Goal: Task Accomplishment & Management: Complete application form

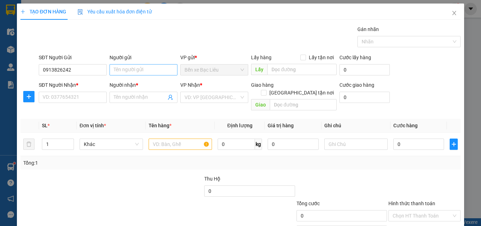
type input "0913826242"
click at [122, 70] on input "Người gửi" at bounding box center [144, 69] width 68 height 11
type input "SÊ"
click at [93, 94] on input "SĐT Người Nhận *" at bounding box center [73, 97] width 68 height 11
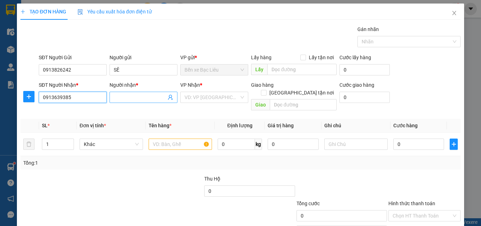
type input "0913639385"
click at [124, 97] on input "Người nhận *" at bounding box center [140, 97] width 52 height 8
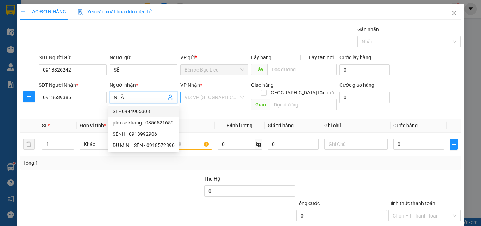
type input "NHÃ"
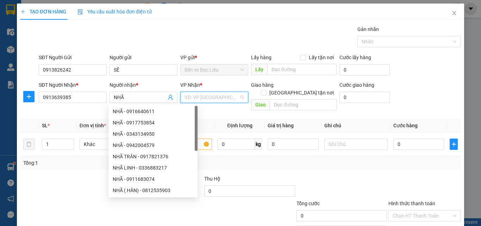
click at [202, 97] on input "search" at bounding box center [212, 97] width 55 height 11
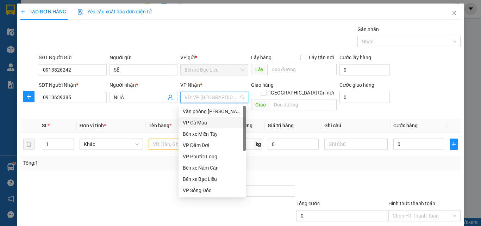
click at [212, 125] on div "VP Cà Mau" at bounding box center [212, 123] width 59 height 8
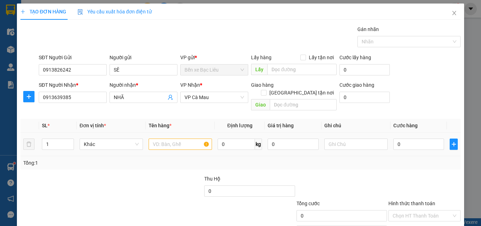
click at [166, 137] on div at bounding box center [180, 144] width 63 height 14
click at [161, 138] on input "text" at bounding box center [180, 143] width 63 height 11
type input "1 THÙNG"
click at [407, 138] on input "0" at bounding box center [418, 143] width 51 height 11
type input "3"
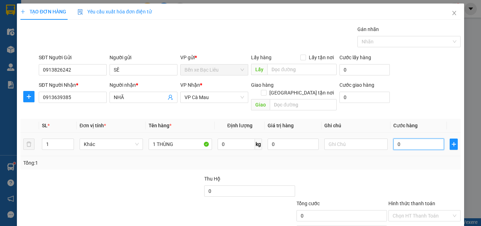
type input "3"
type input "30"
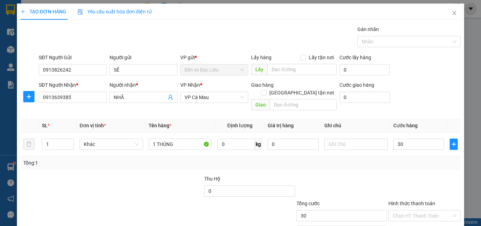
type input "30.000"
click at [394, 159] on div "Tổng: 1" at bounding box center [240, 163] width 435 height 8
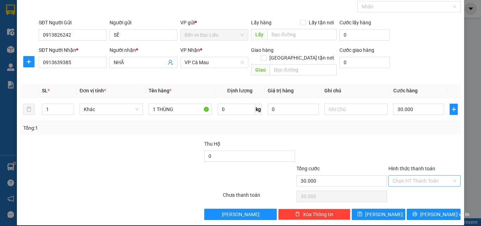
click at [412, 175] on input "Hình thức thanh toán" at bounding box center [422, 180] width 59 height 11
click at [409, 184] on div "Tại văn phòng" at bounding box center [420, 187] width 63 height 8
type input "0"
click at [414, 209] on button "[PERSON_NAME] và In" at bounding box center [434, 214] width 54 height 11
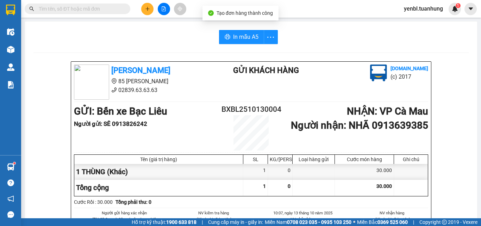
click at [230, 43] on button "In mẫu A5" at bounding box center [241, 37] width 45 height 14
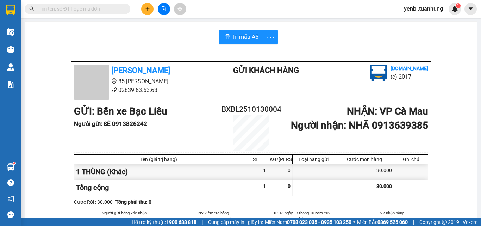
click at [351, 40] on div "In mẫu A5" at bounding box center [250, 37] width 435 height 14
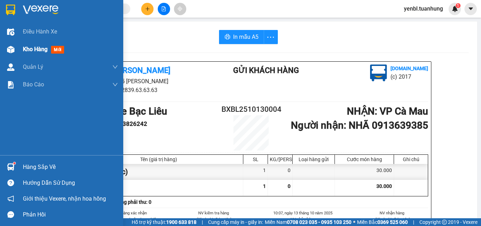
click at [37, 55] on div "Kho hàng mới" at bounding box center [70, 50] width 95 height 18
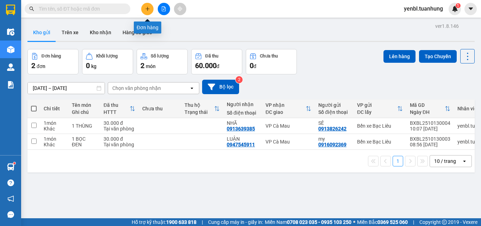
click at [145, 12] on button at bounding box center [147, 9] width 12 height 12
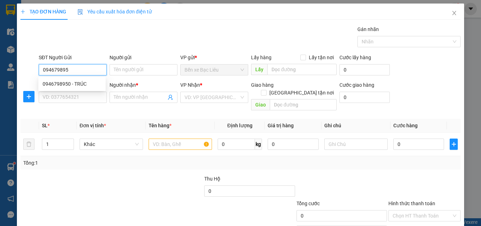
type input "0946798950"
click at [84, 83] on div "0946798950 - TRÚC" at bounding box center [72, 84] width 59 height 8
type input "TRÚC"
type input "0946798950"
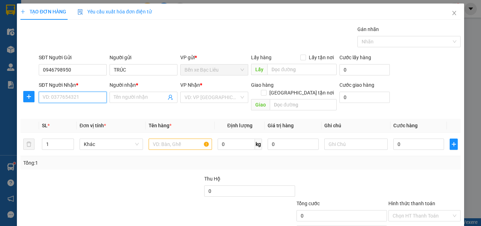
click at [76, 99] on input "SĐT Người Nhận *" at bounding box center [73, 97] width 68 height 11
click at [79, 122] on div "0765612261 - TIÊN" at bounding box center [72, 123] width 59 height 8
type input "0765612261"
type input "TIÊN"
click at [161, 141] on input "text" at bounding box center [180, 143] width 63 height 11
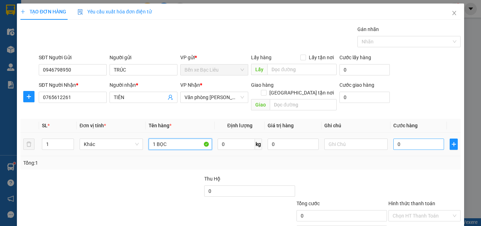
type input "1 BỌC"
click at [400, 138] on input "0" at bounding box center [418, 143] width 51 height 11
type input "4"
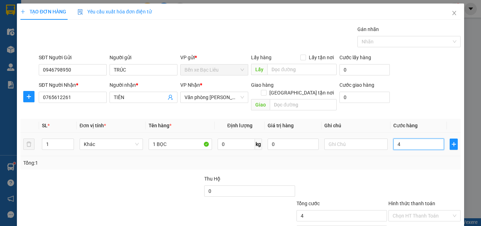
type input "40"
type input "40.000"
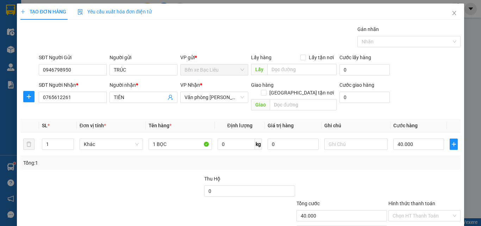
click at [397, 156] on div "Tổng: 1" at bounding box center [240, 162] width 440 height 13
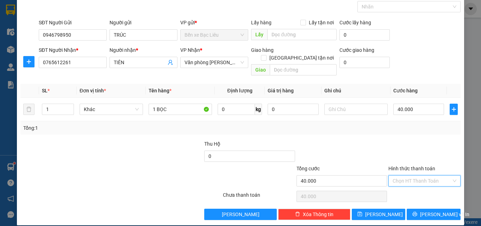
click at [413, 175] on input "Hình thức thanh toán" at bounding box center [422, 180] width 59 height 11
click at [411, 186] on div "Tại văn phòng" at bounding box center [420, 187] width 63 height 8
type input "0"
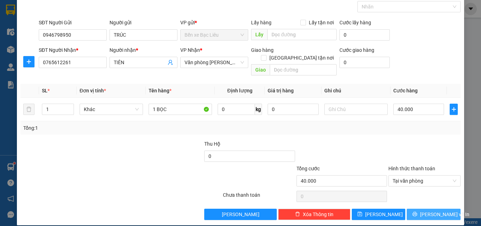
click at [421, 209] on button "[PERSON_NAME] và In" at bounding box center [434, 214] width 54 height 11
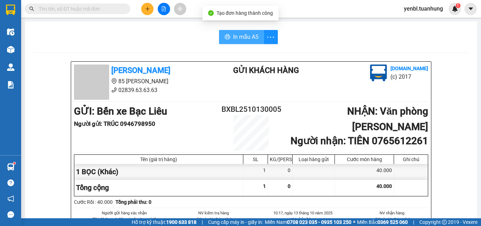
click at [250, 33] on span "In mẫu A5" at bounding box center [245, 36] width 25 height 9
click at [343, 43] on div "In mẫu A5" at bounding box center [250, 37] width 435 height 14
click at [142, 10] on button at bounding box center [147, 9] width 12 height 12
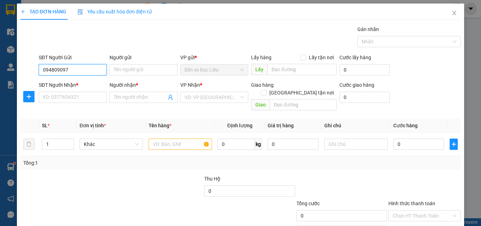
type input "0948090970"
click at [84, 82] on div "0948090970 - NT BL" at bounding box center [72, 84] width 59 height 8
type input "NT BL"
type input "0948090970"
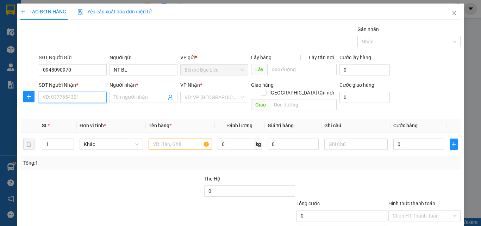
click at [85, 99] on input "SĐT Người Nhận *" at bounding box center [73, 97] width 68 height 11
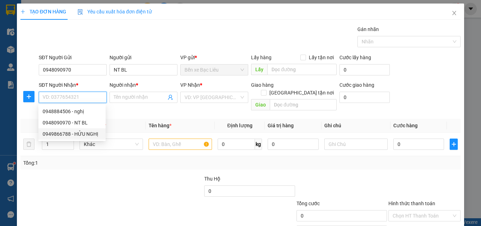
click at [93, 132] on div "0949866788 - HỬU NGHỊ" at bounding box center [72, 134] width 59 height 8
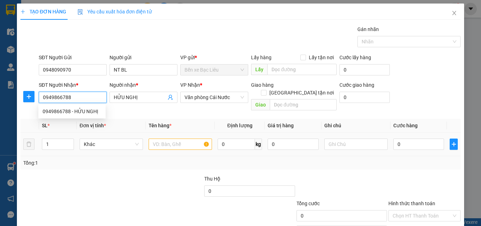
type input "0949866788"
type input "HỬU NGHỊ"
click at [80, 100] on input "0949866788" at bounding box center [73, 97] width 68 height 11
drag, startPoint x: 80, startPoint y: 100, endPoint x: 42, endPoint y: 105, distance: 38.4
click at [42, 105] on body "Kết quả tìm kiếm ( 0 ) Bộ lọc No Data yenbl.tuanhung 1 Điều hành xe Kho hàng mớ…" at bounding box center [240, 113] width 481 height 226
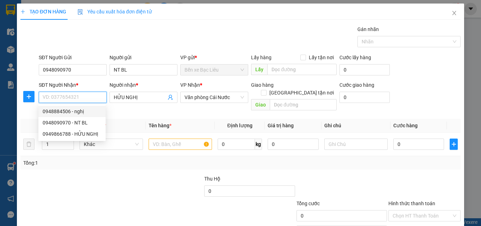
click at [78, 109] on div "0948884506 - nghị" at bounding box center [72, 111] width 59 height 8
type input "0948884506"
type input "nghị"
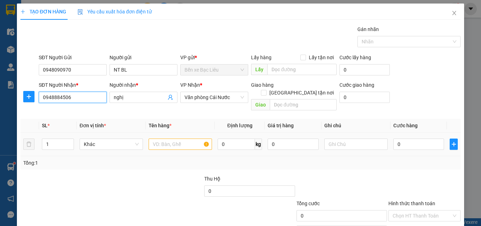
type input "0948884506"
click at [163, 138] on input "text" at bounding box center [180, 143] width 63 height 11
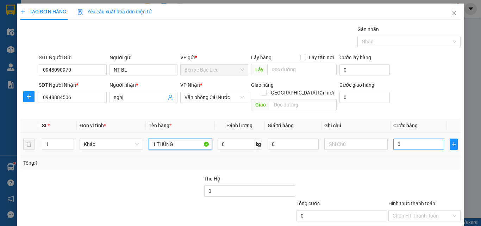
type input "1 THÙNG"
click at [411, 138] on input "0" at bounding box center [418, 143] width 51 height 11
type input "3"
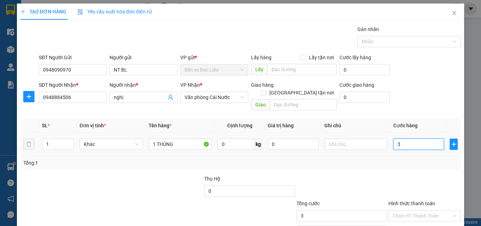
type input "30"
type input "30.000"
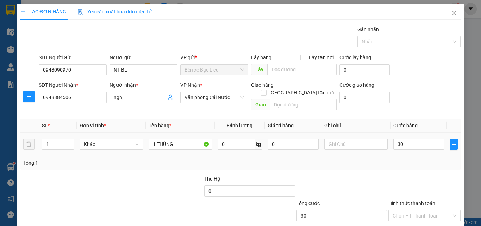
type input "30.000"
click at [412, 159] on div "Tổng: 1" at bounding box center [240, 162] width 440 height 13
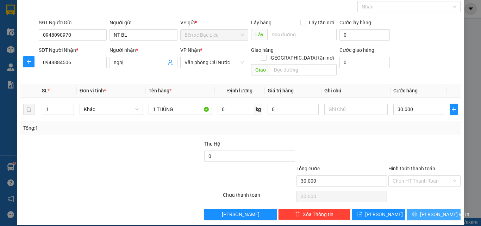
click at [424, 210] on span "[PERSON_NAME] và In" at bounding box center [444, 214] width 49 height 8
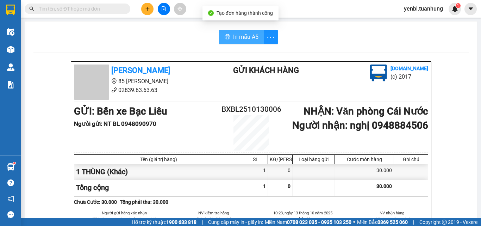
click at [240, 39] on span "In mẫu A5" at bounding box center [245, 36] width 25 height 9
click at [368, 42] on div "In mẫu A5" at bounding box center [250, 37] width 435 height 14
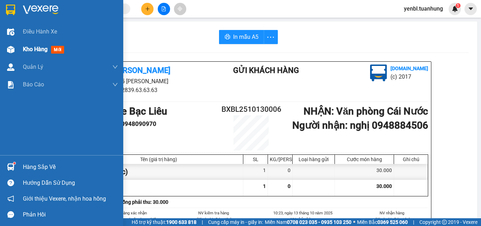
click at [30, 52] on span "Kho hàng" at bounding box center [35, 49] width 25 height 7
